Goal: Obtain resource: Download file/media

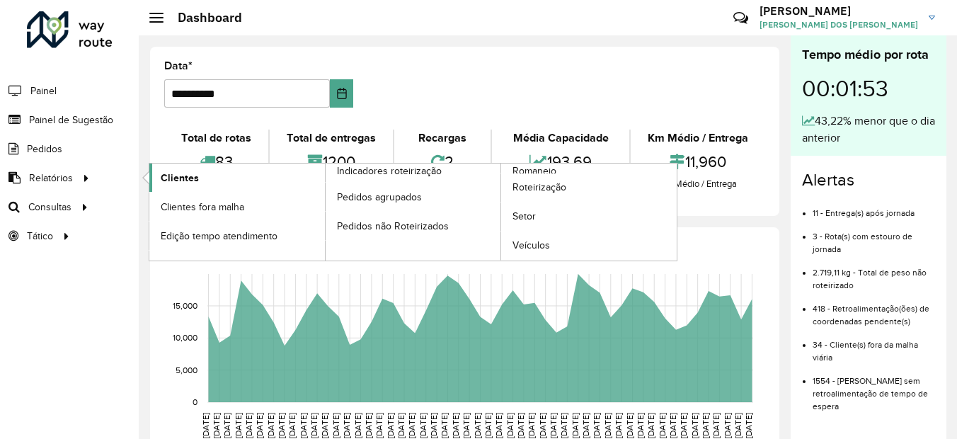
click at [167, 180] on span "Clientes" at bounding box center [180, 178] width 38 height 15
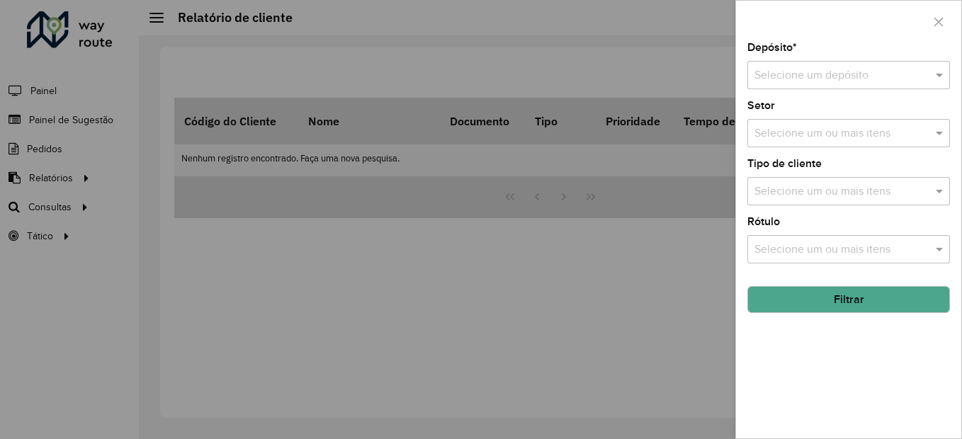
click at [792, 60] on div "Depósito * Selecione um depósito" at bounding box center [848, 65] width 203 height 47
click at [792, 67] on input "text" at bounding box center [834, 75] width 160 height 17
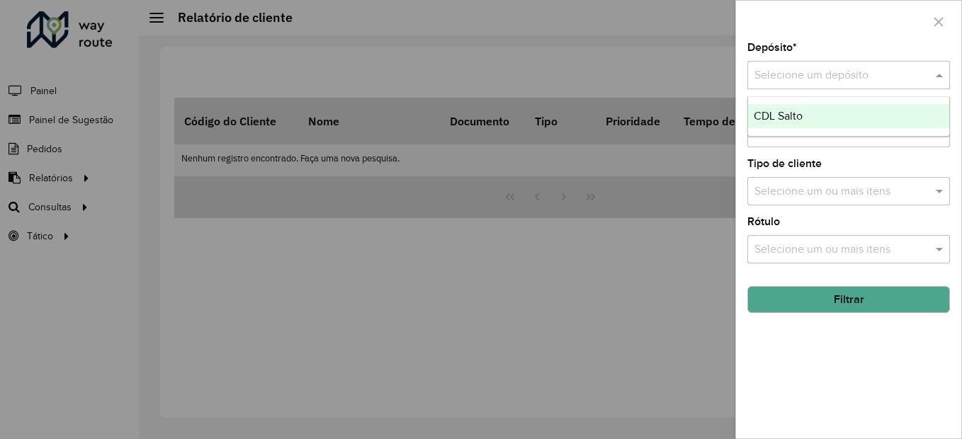
click at [798, 116] on span "CDL Salto" at bounding box center [777, 116] width 49 height 12
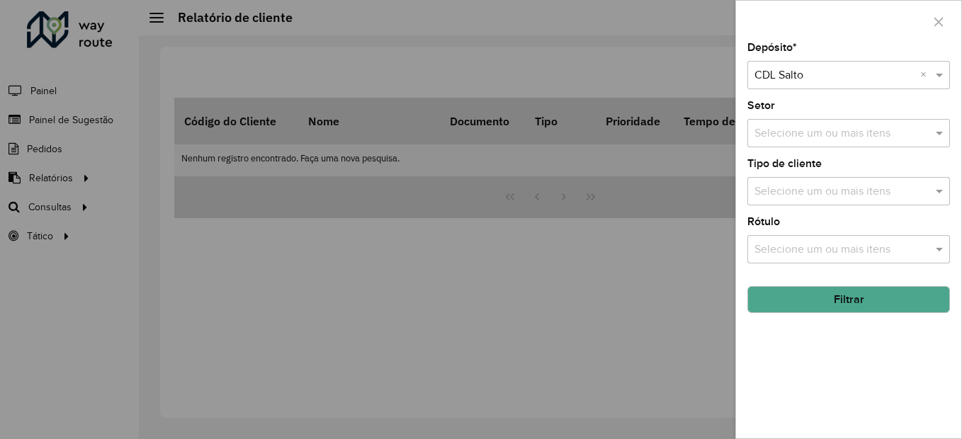
click at [826, 300] on button "Filtrar" at bounding box center [848, 299] width 203 height 27
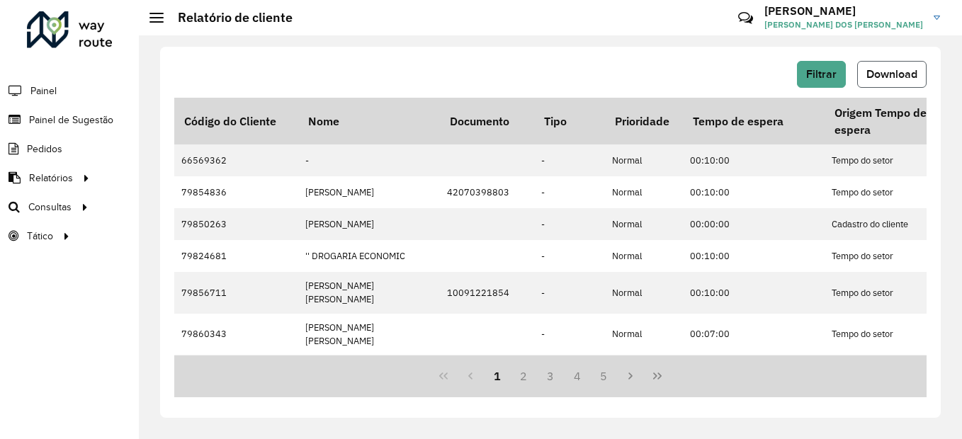
click at [886, 76] on span "Download" at bounding box center [891, 74] width 51 height 12
